Goal: Task Accomplishment & Management: Manage account settings

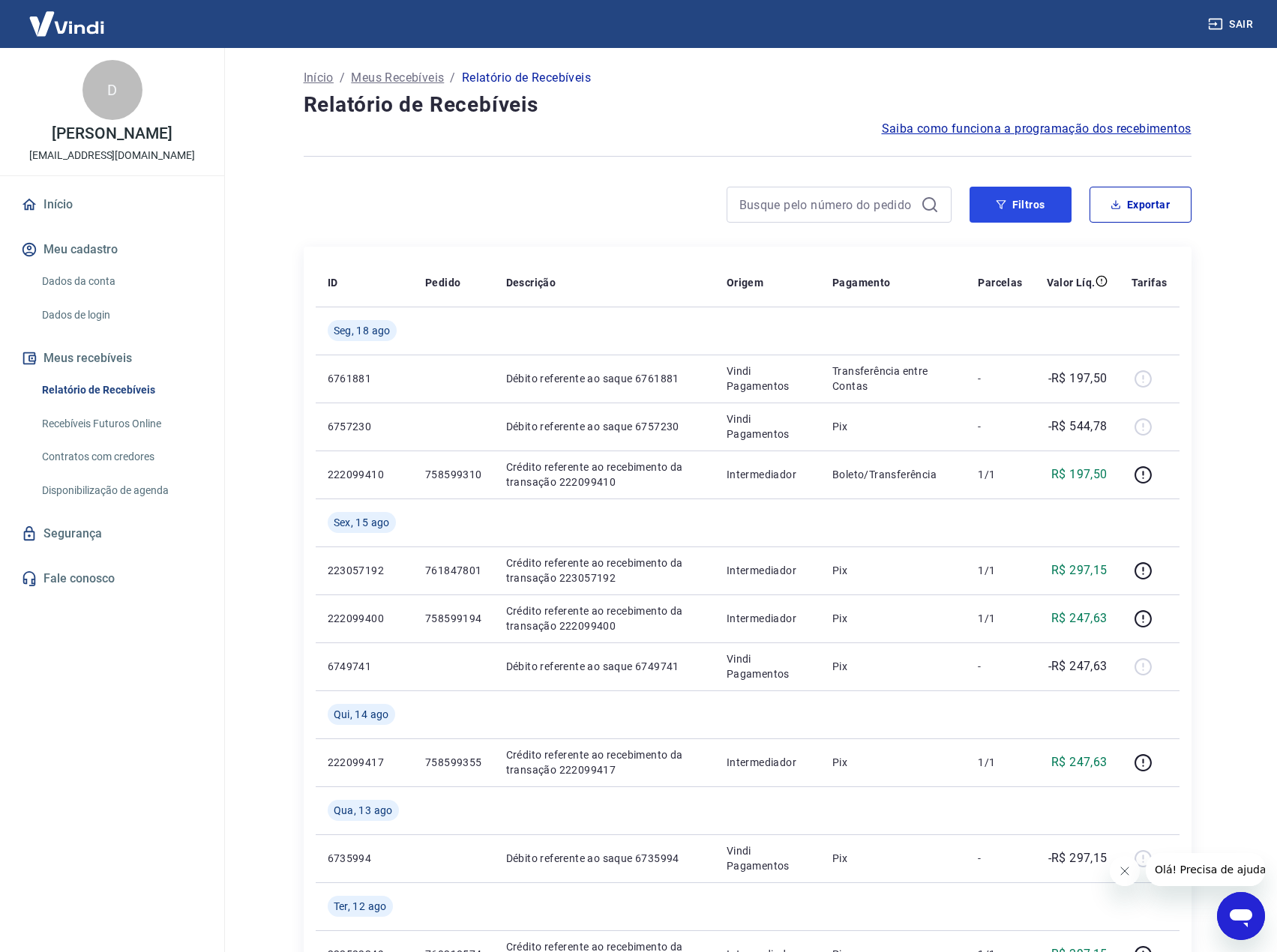
click at [1029, 211] on button "Filtros" at bounding box center [1020, 205] width 102 height 36
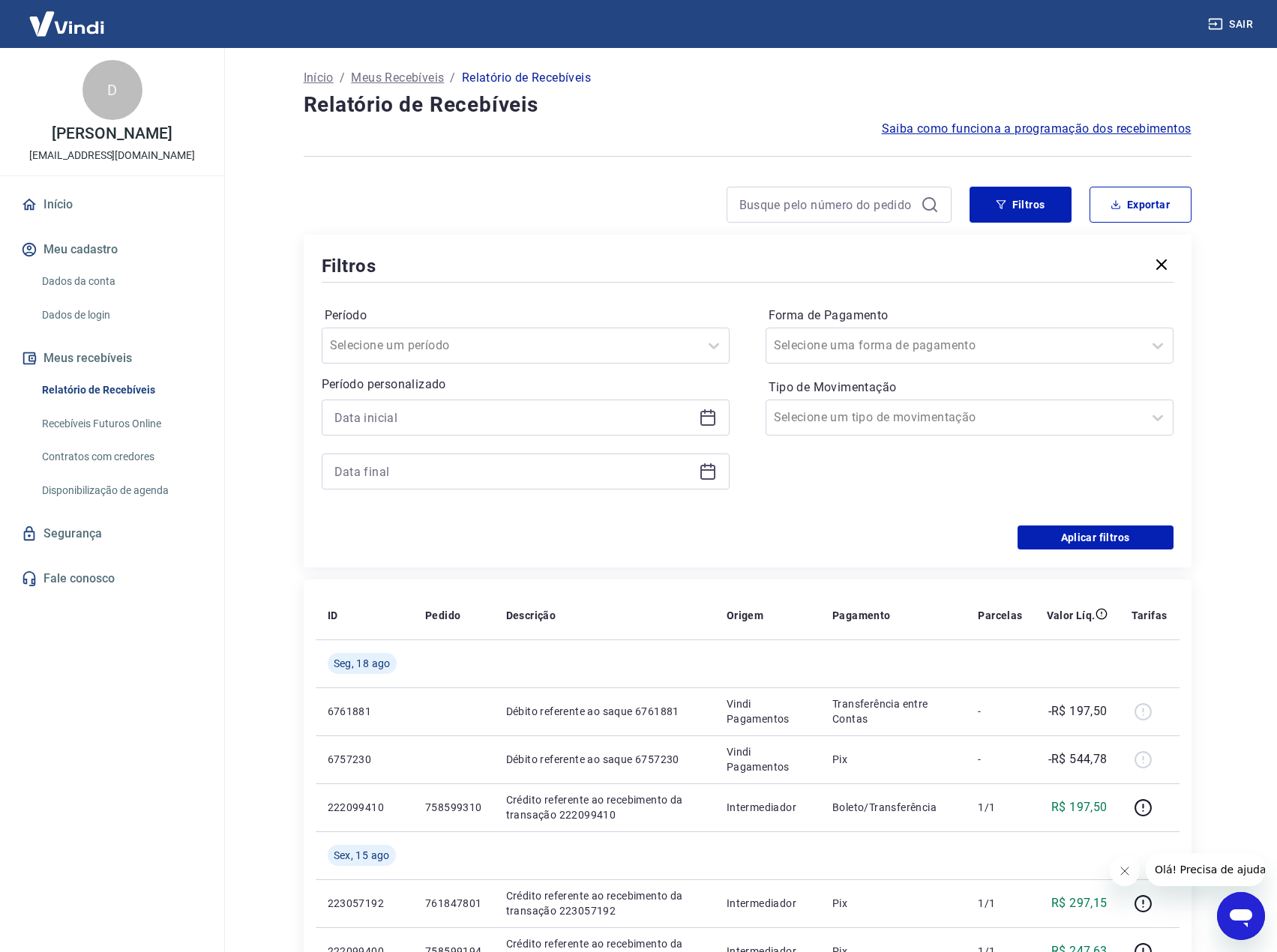
click at [141, 427] on link "Recebíveis Futuros Online" at bounding box center [121, 424] width 170 height 31
